Goal: Task Accomplishment & Management: Complete application form

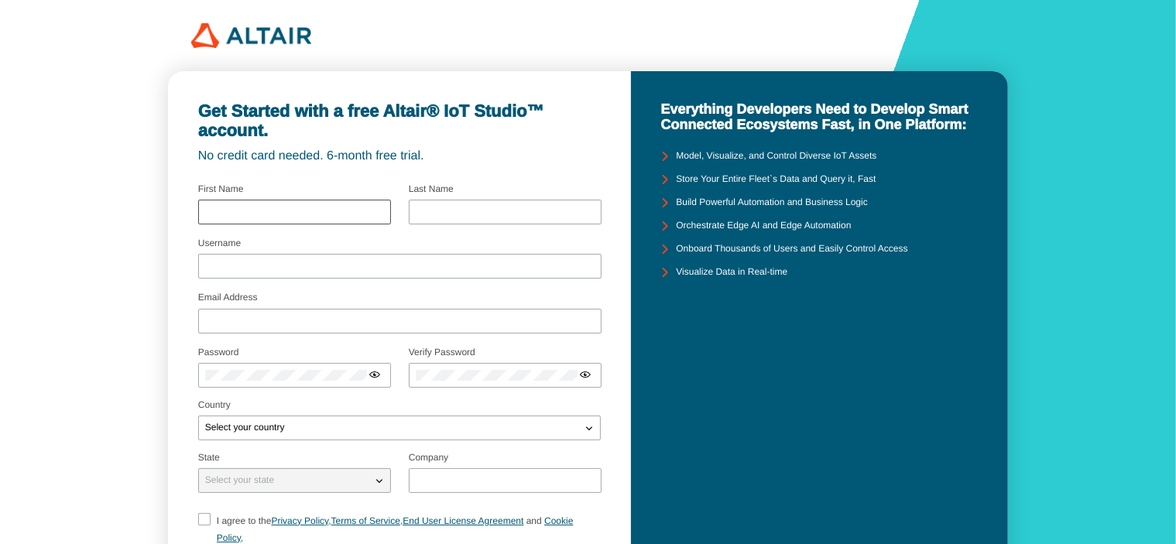
click at [332, 213] on input "text" at bounding box center [294, 212] width 179 height 11
click at [327, 211] on input "text" at bounding box center [294, 212] width 179 height 11
type input "Khushi"
type input "Mulla"
type input "Khushi"
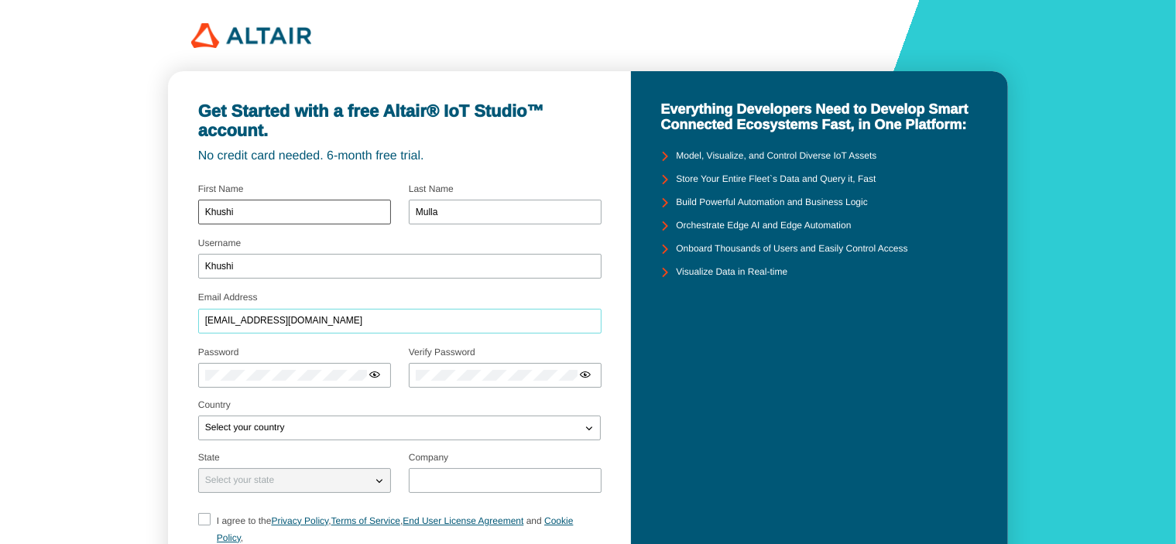
type input "24mba530@nirmauni.ac.in"
click at [309, 427] on div "Select your country" at bounding box center [390, 427] width 382 height 15
type input "india"
click at [269, 306] on paper-dialog "India" at bounding box center [399, 306] width 402 height 54
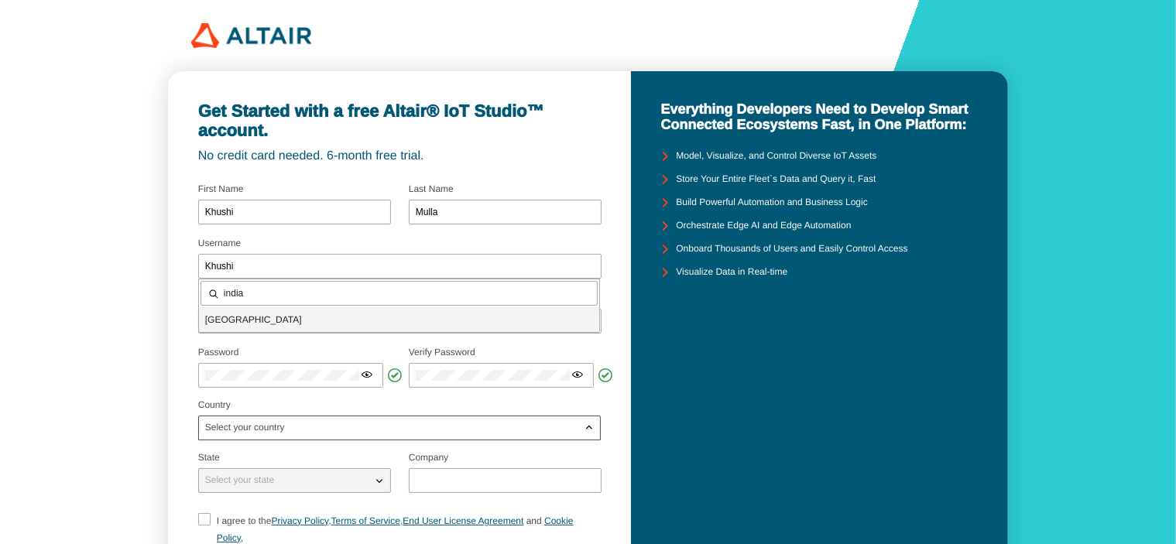
click at [269, 318] on p "India" at bounding box center [399, 319] width 400 height 15
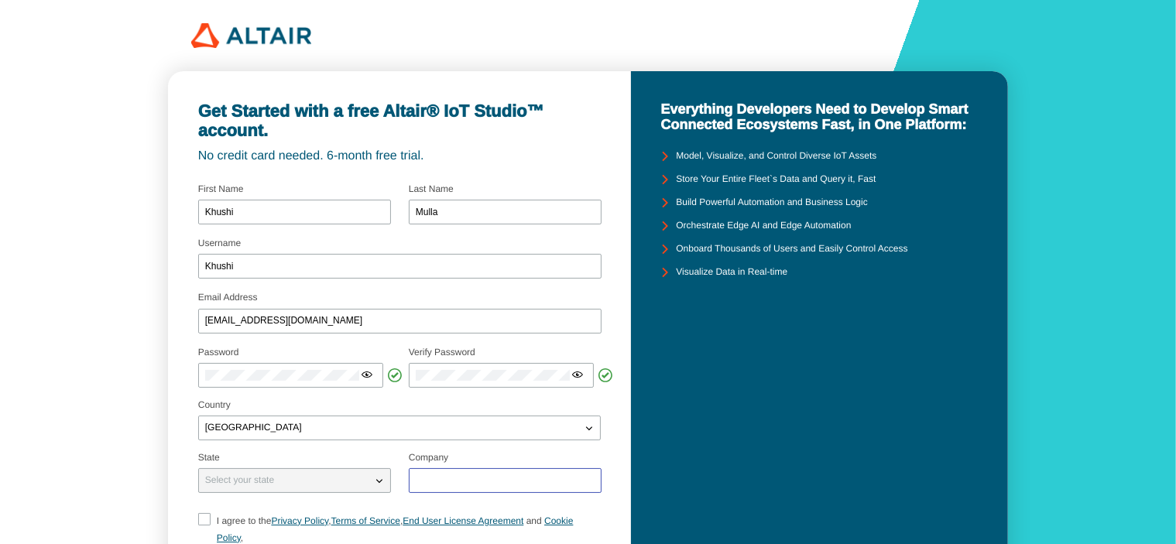
click at [461, 478] on input "text" at bounding box center [505, 480] width 179 height 11
type input "Nirma University"
click at [213, 519] on label "I agree to the Privacy Policy , Terms of Service , End User License Agreement a…" at bounding box center [399, 530] width 403 height 34
click at [207, 519] on input "I agree to the Privacy Policy , Terms of Service , End User License Agreement a…" at bounding box center [203, 529] width 10 height 33
checkbox input "true"
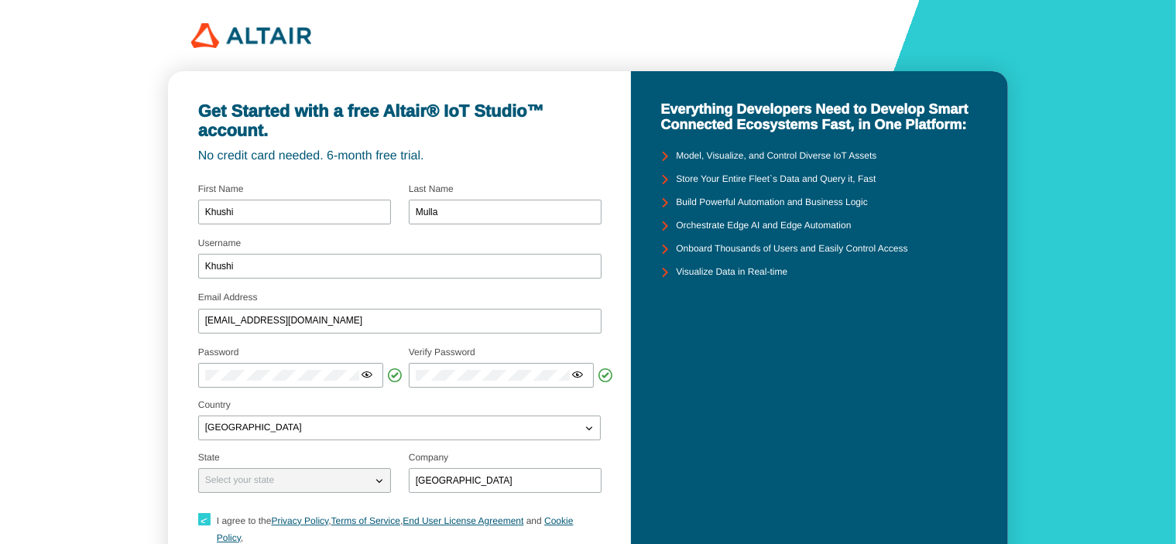
click at [188, 494] on div "Get Started with a free Altair® IoT Studio™ account. No credit card needed. 6-m…" at bounding box center [399, 365] width 463 height 589
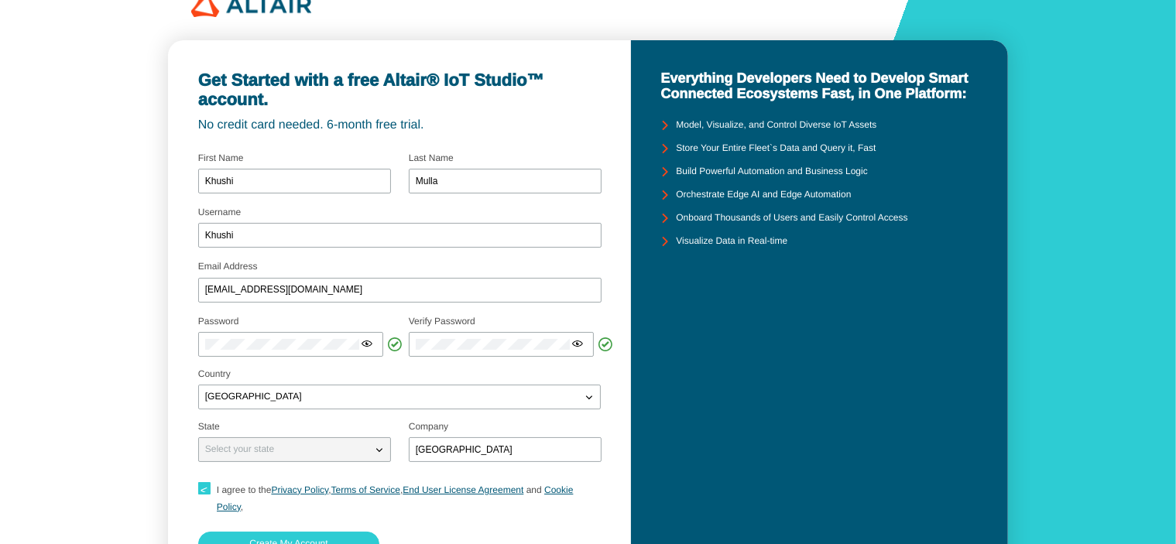
scroll to position [138, 0]
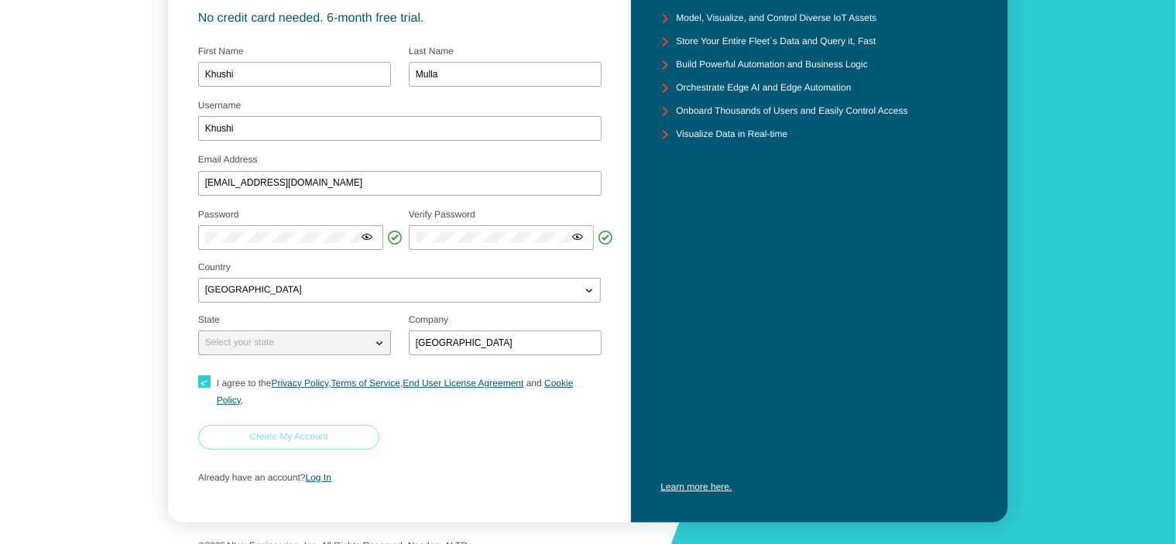
click at [355, 425] on paper-button "Create My Account" at bounding box center [289, 437] width 182 height 25
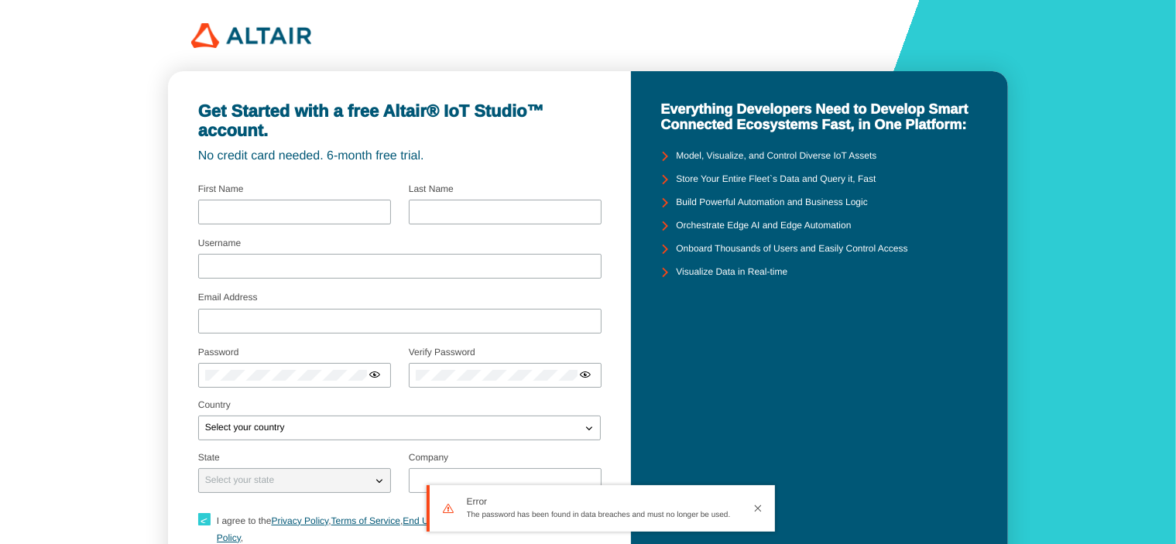
type input "Khushi"
type input "Mulla"
type input "Khushi"
type input "24mba530@nirmauni.ac.in"
type input "Nirma University"
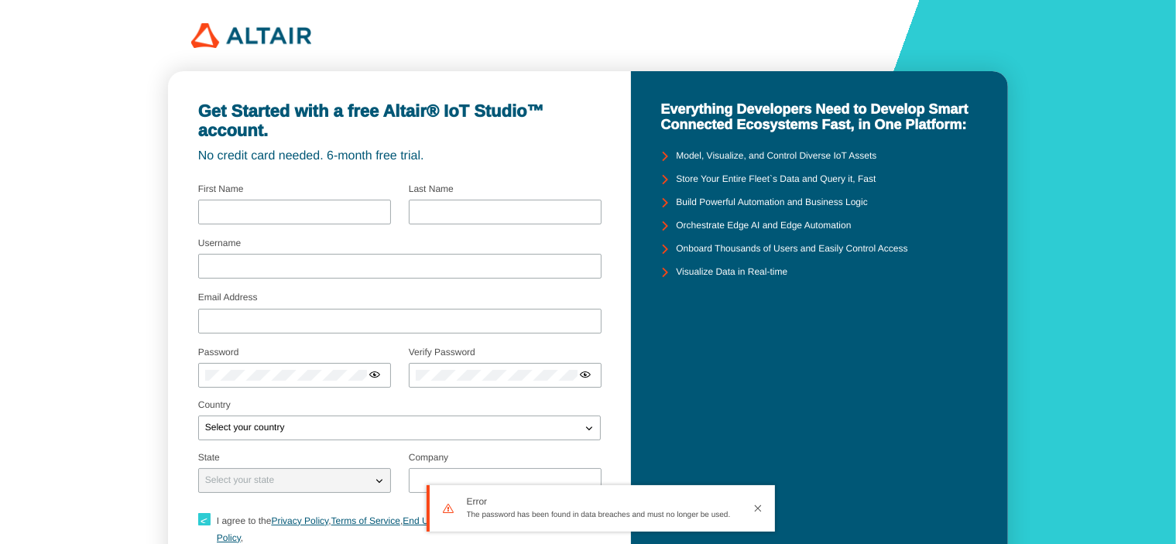
checkbox input "true"
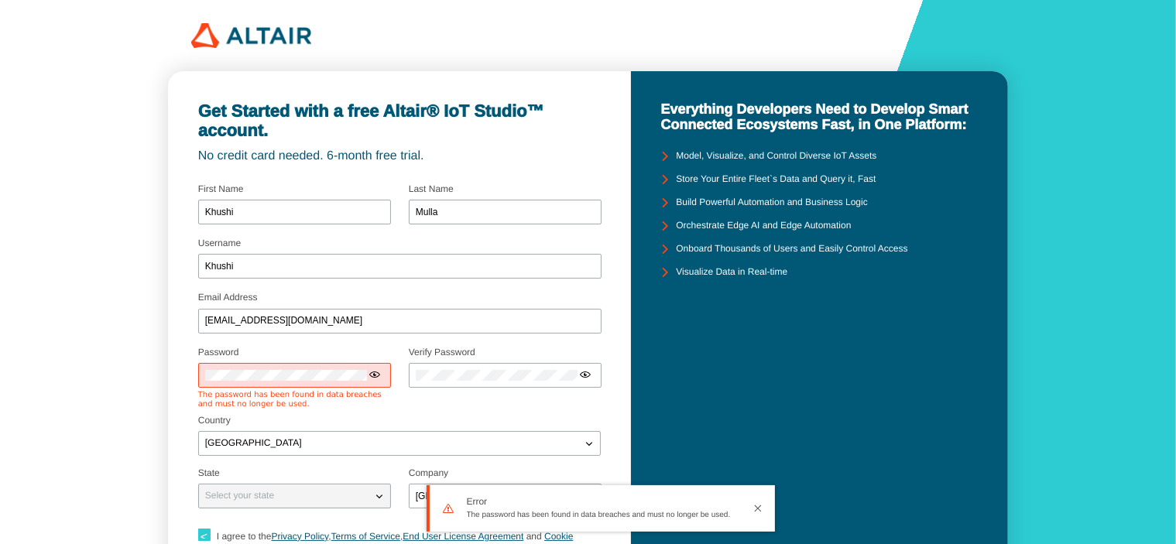
click at [294, 375] on div at bounding box center [294, 375] width 193 height 25
drag, startPoint x: 303, startPoint y: 365, endPoint x: 41, endPoint y: 328, distance: 264.3
click at [41, 328] on div "Get Started with a free Altair® IoT Studio™ account. No credit card needed. 6-m…" at bounding box center [588, 357] width 1176 height 715
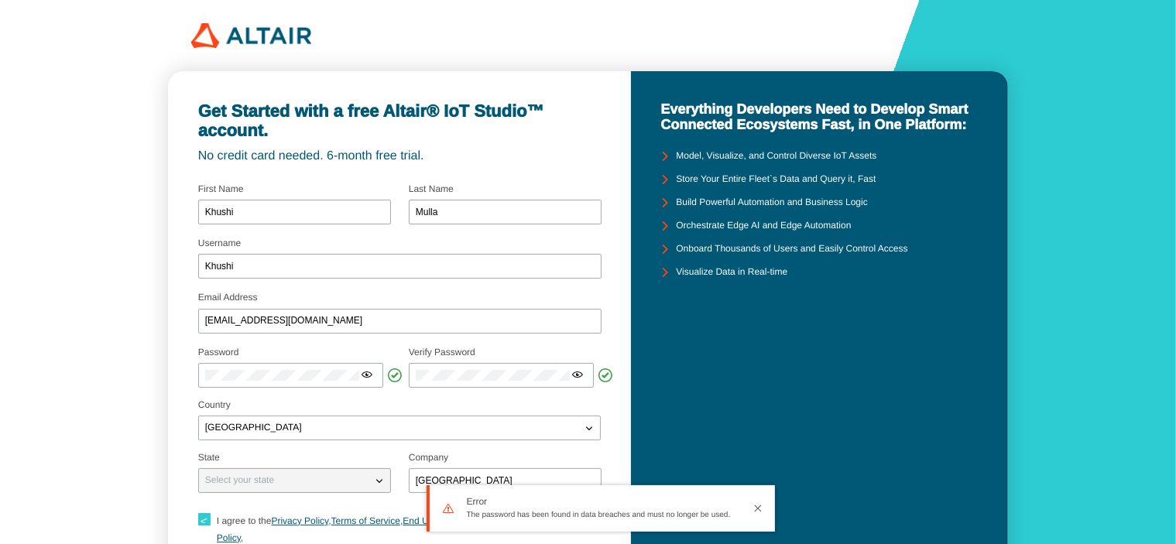
scroll to position [138, 0]
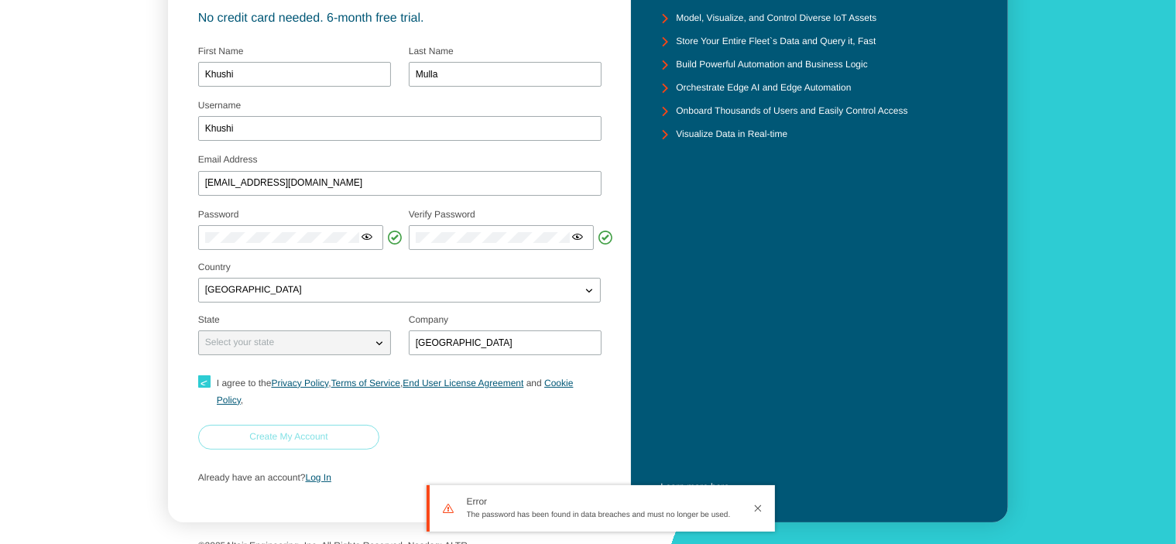
click at [0, 0] on slot "Create My Account" at bounding box center [0, 0] width 0 height 0
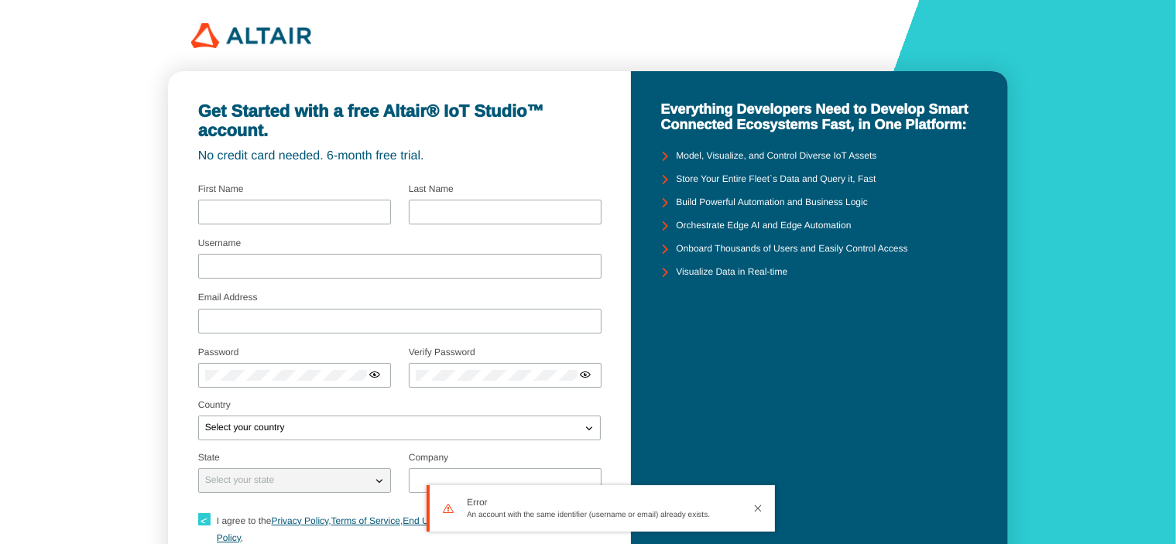
type input "Khushi"
type input "Mulla"
type input "Khushi"
type input "24mba530@nirmauni.ac.in"
type input "Nirma University"
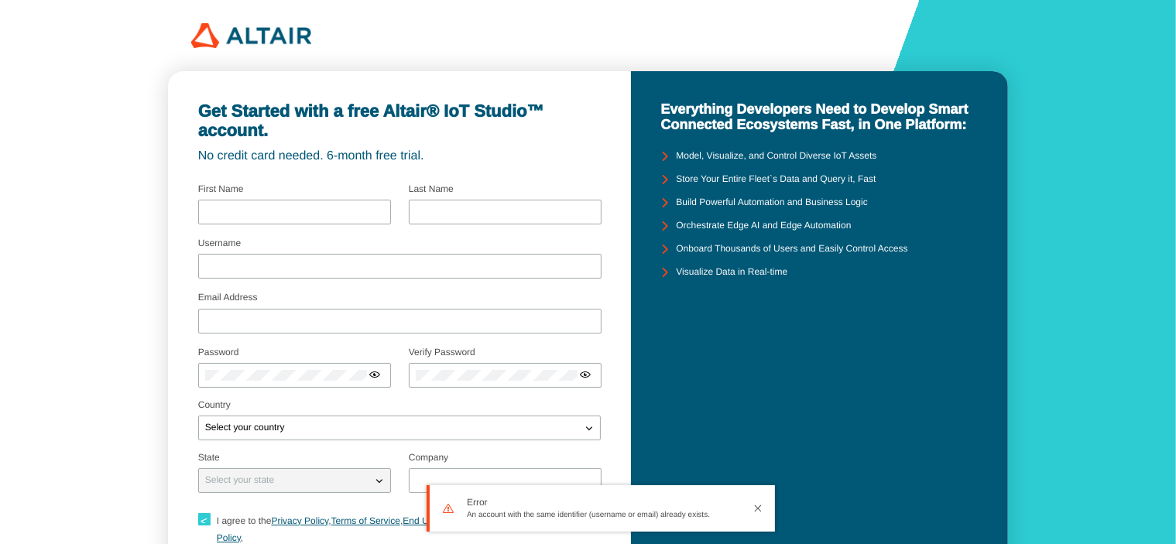
checkbox input "true"
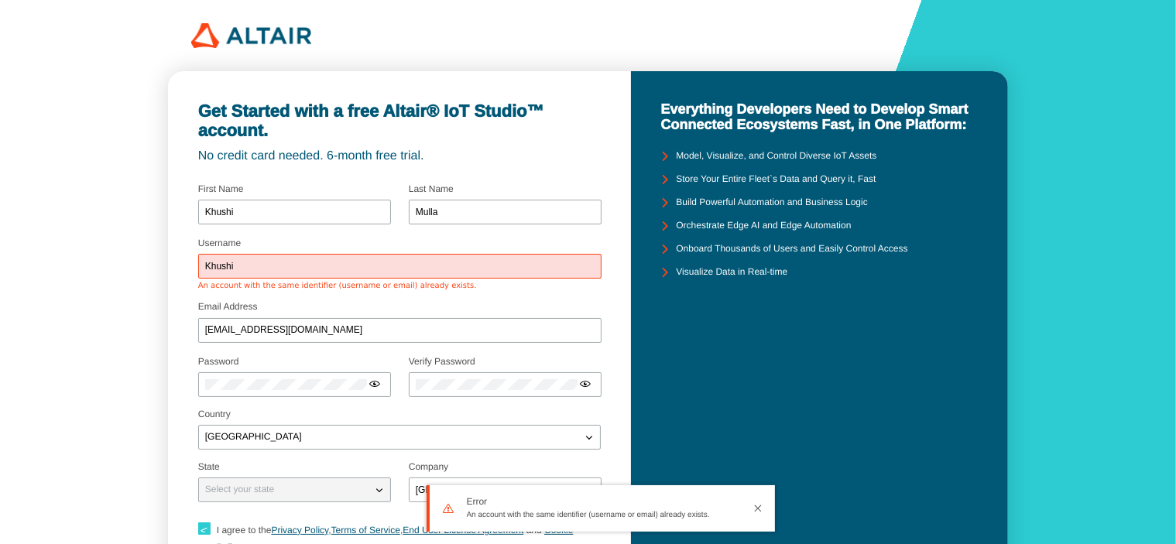
click at [427, 266] on input "Khushi" at bounding box center [399, 267] width 389 height 11
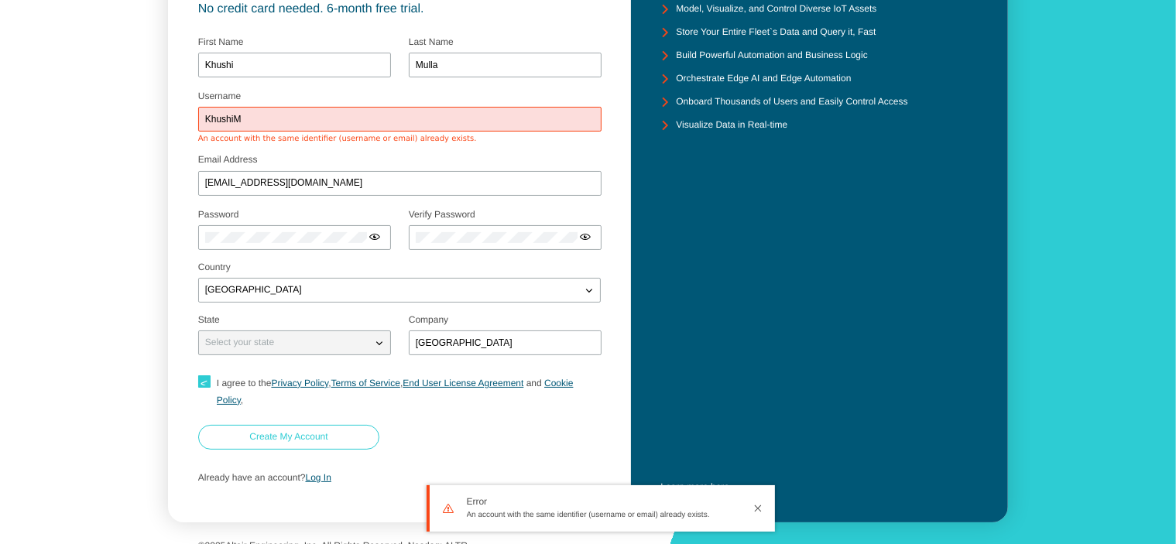
type input "KhushiM"
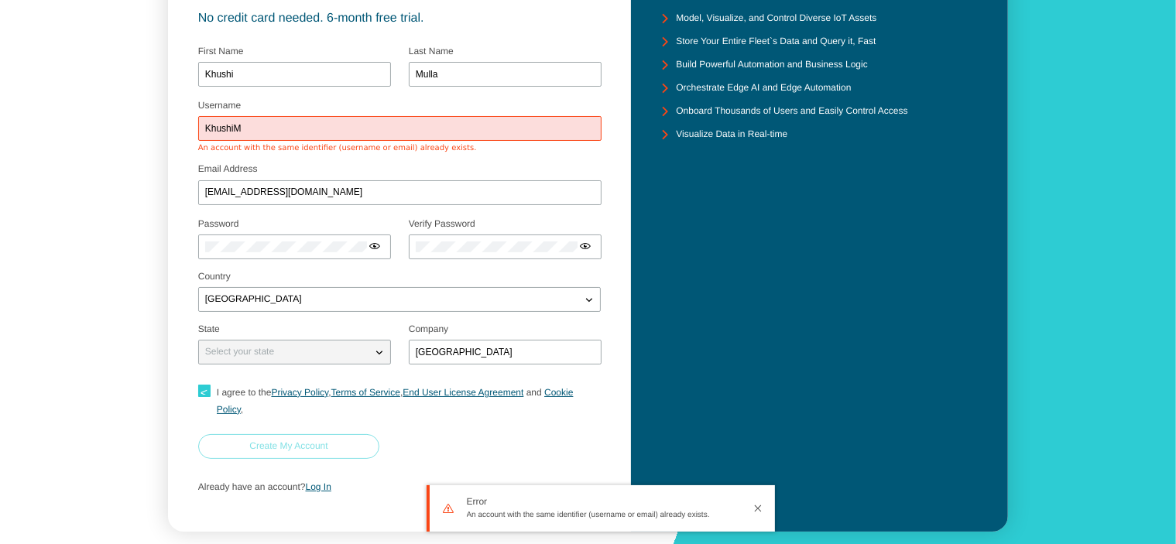
click at [338, 434] on paper-button "Create My Account" at bounding box center [289, 446] width 182 height 25
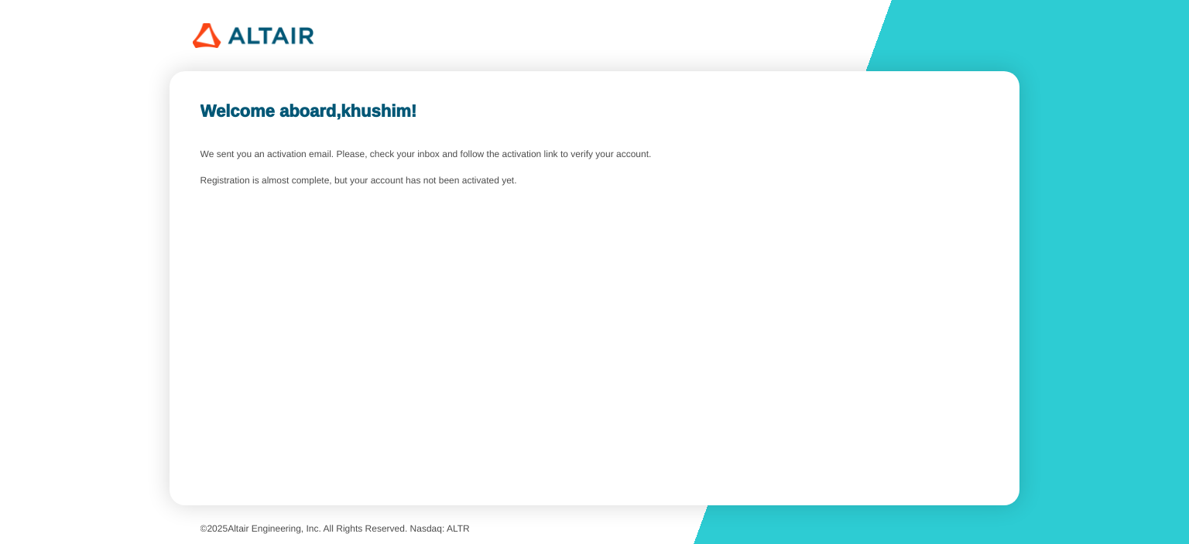
drag, startPoint x: 468, startPoint y: 134, endPoint x: 502, endPoint y: 219, distance: 91.7
click at [502, 219] on div "Welcome aboard, khushim ! We sent you an activation email. Please, check your i…" at bounding box center [594, 288] width 849 height 434
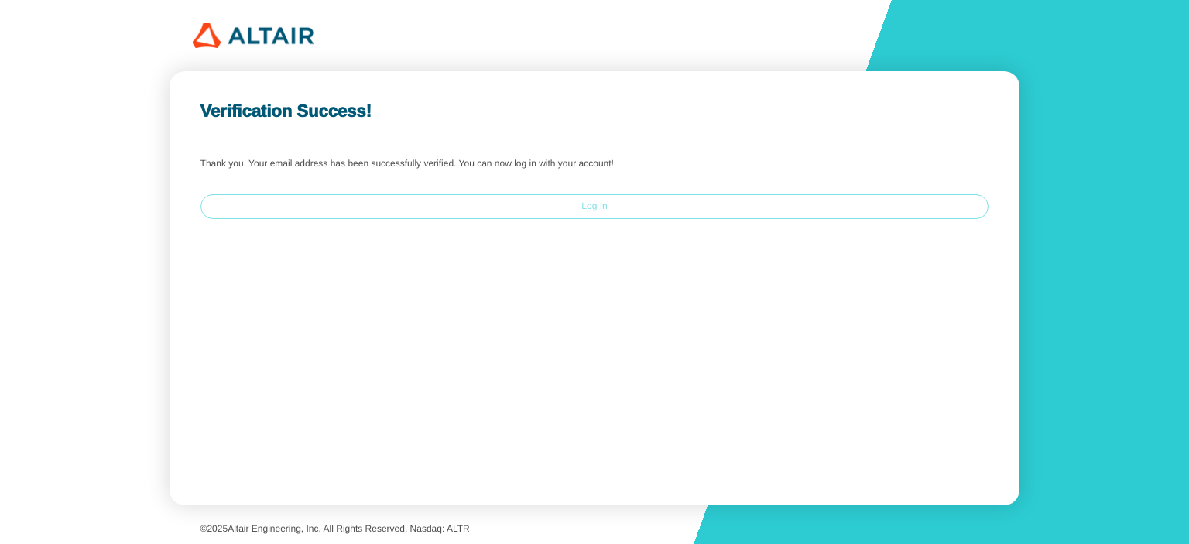
click at [0, 0] on slot "Log In" at bounding box center [0, 0] width 0 height 0
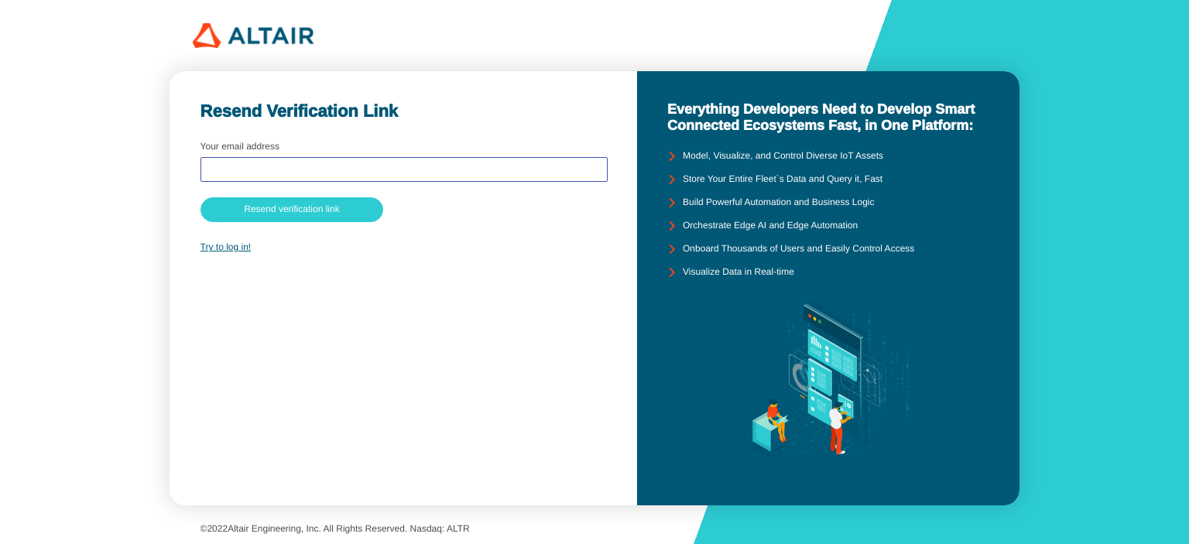
click at [468, 166] on input "text" at bounding box center [403, 169] width 393 height 11
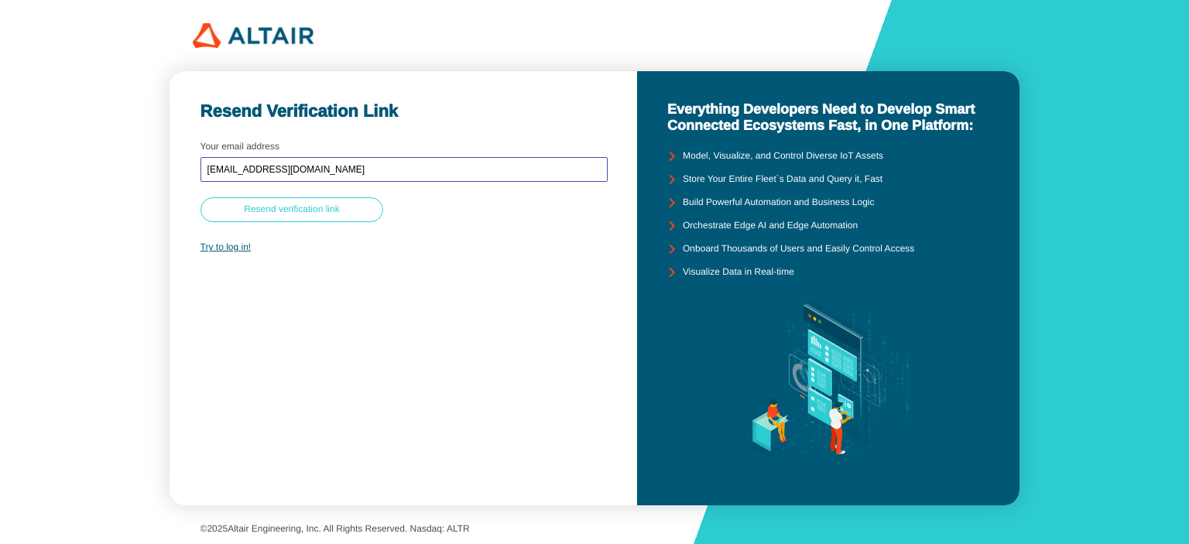
type input "[EMAIL_ADDRESS][DOMAIN_NAME]"
click at [323, 220] on paper-button "Resend verification link" at bounding box center [292, 209] width 183 height 25
